Goal: Task Accomplishment & Management: Use online tool/utility

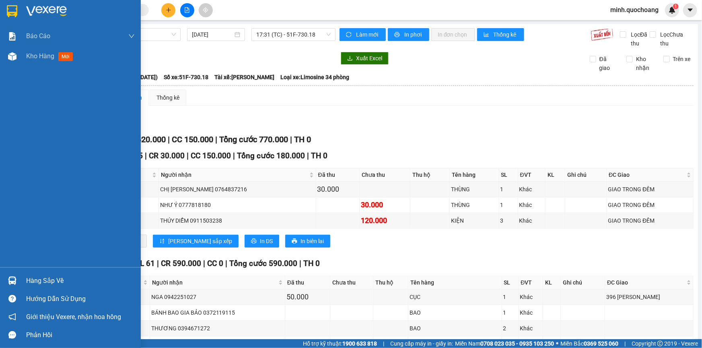
click at [31, 274] on div "Hàng sắp về" at bounding box center [70, 281] width 141 height 18
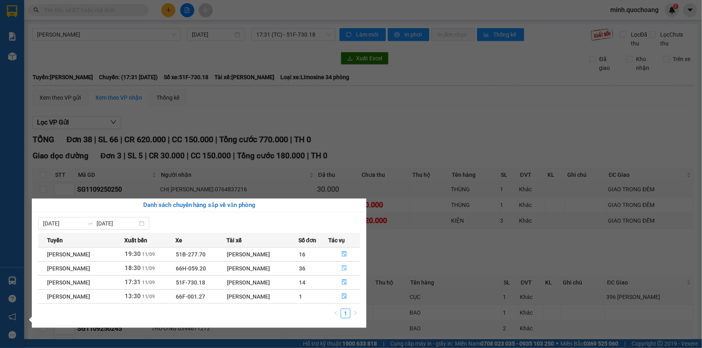
click at [343, 267] on icon "file-done" at bounding box center [345, 269] width 6 height 6
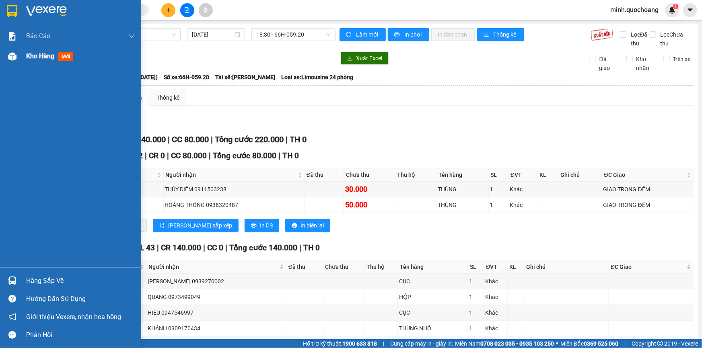
click at [39, 65] on div "Kho hàng mới" at bounding box center [80, 56] width 109 height 20
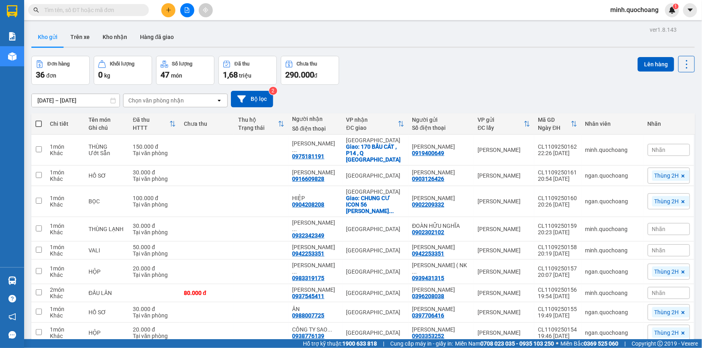
click at [511, 67] on div "Đơn hàng 36 đơn Khối lượng 0 kg Số lượng 47 món Đã thu 1,68 triệu Chưa thu 290.…" at bounding box center [362, 70] width 663 height 29
click at [645, 147] on icon at bounding box center [648, 150] width 6 height 6
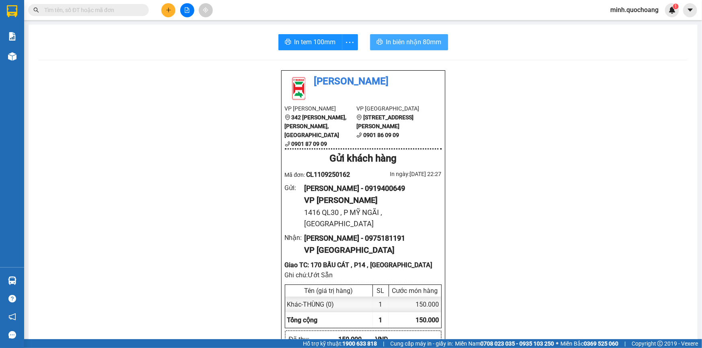
click at [420, 44] on span "In biên nhận 80mm" at bounding box center [414, 42] width 56 height 10
click at [310, 39] on span "In tem 100mm" at bounding box center [315, 42] width 41 height 10
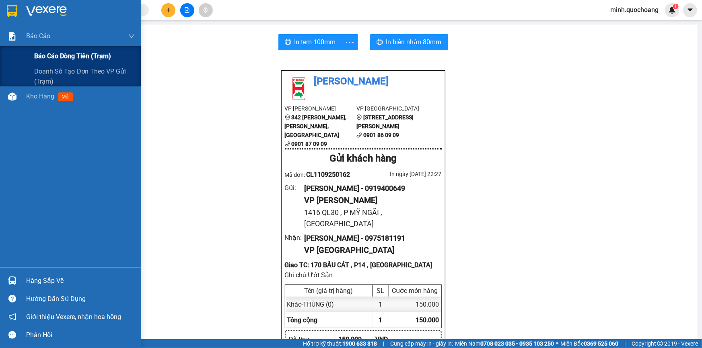
click at [37, 52] on span "Báo cáo dòng tiền (trạm)" at bounding box center [72, 56] width 77 height 10
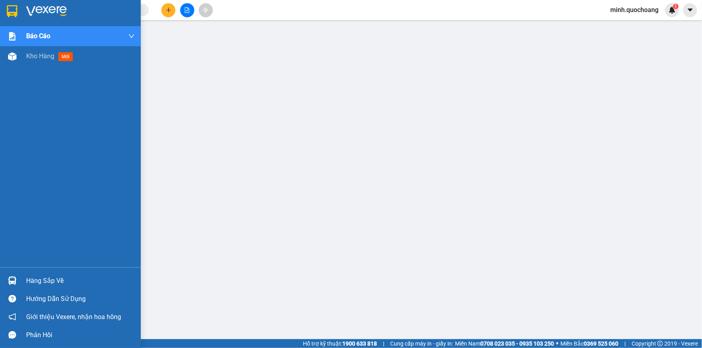
drag, startPoint x: 12, startPoint y: 284, endPoint x: 32, endPoint y: 280, distance: 21.0
click at [12, 284] on img at bounding box center [12, 281] width 8 height 8
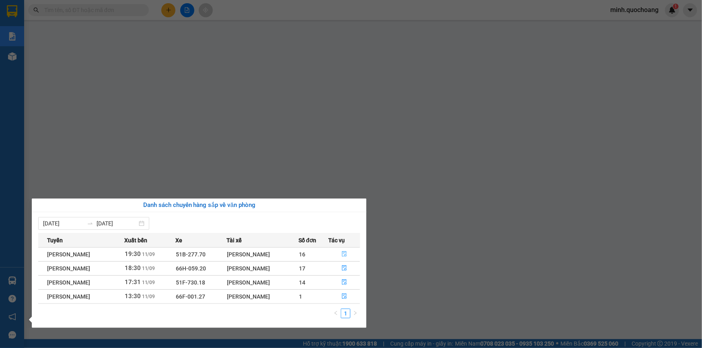
click at [344, 255] on icon "file-done" at bounding box center [345, 254] width 6 height 6
